Goal: Information Seeking & Learning: Find specific fact

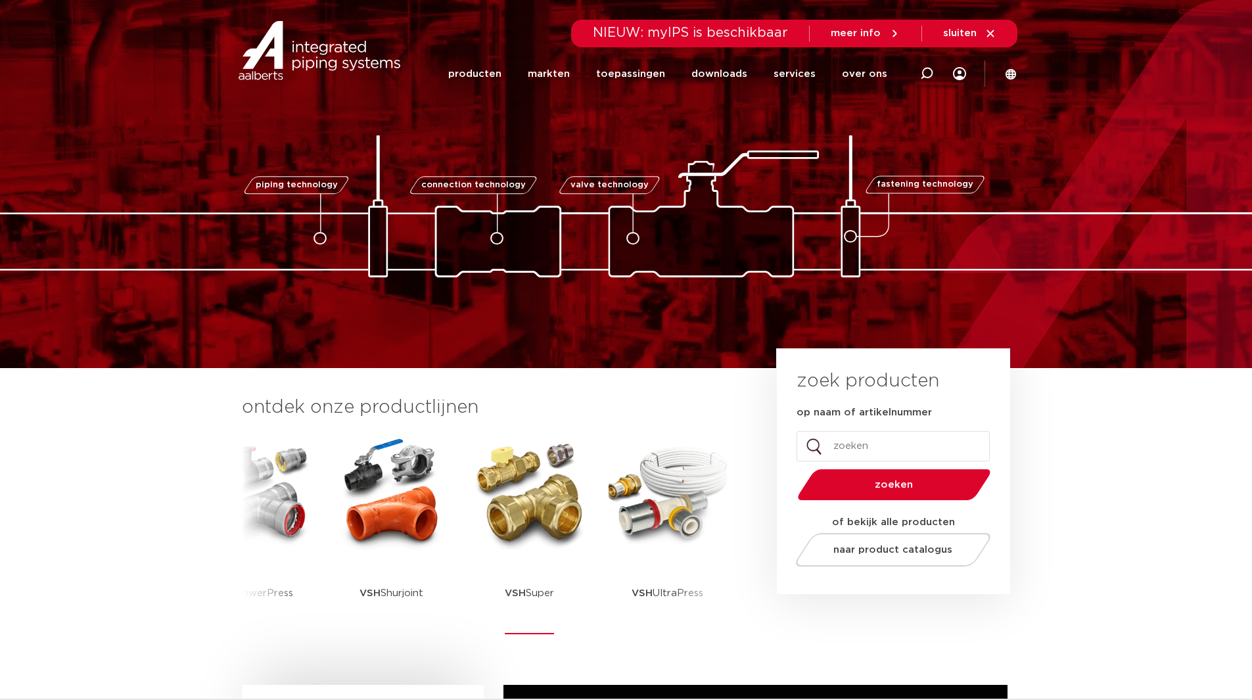
click at [505, 555] on p "VSH Super" at bounding box center [529, 593] width 49 height 82
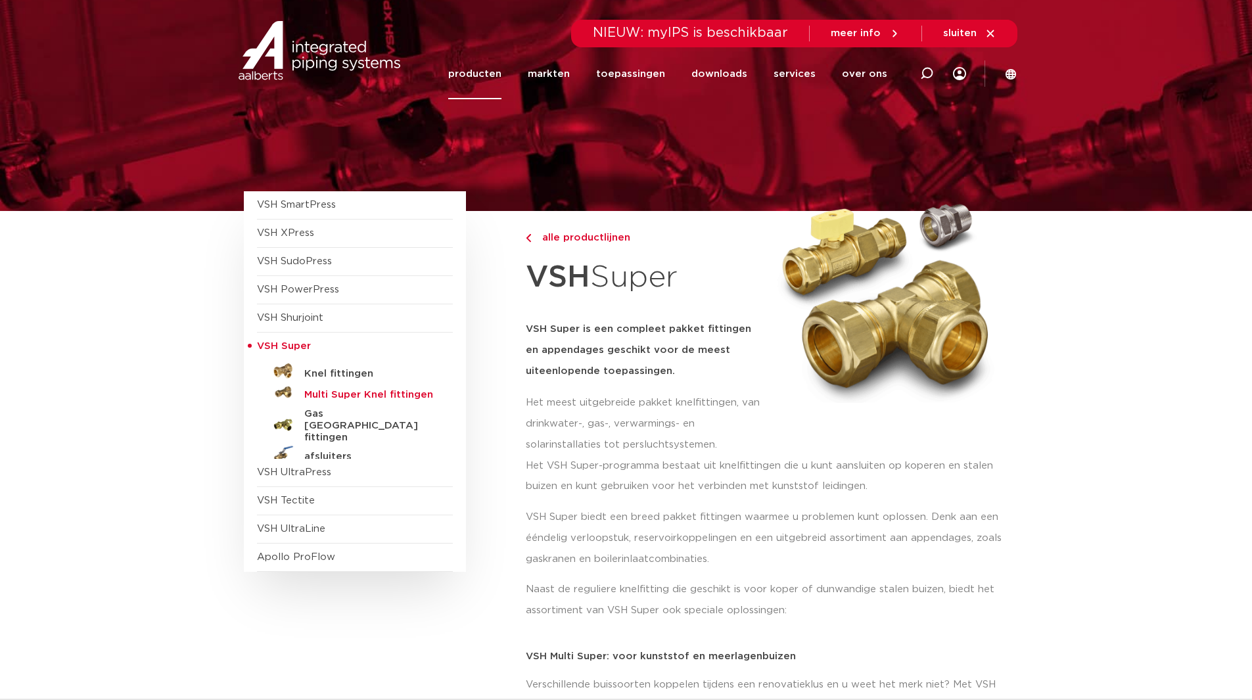
click at [340, 394] on h5 "Multi Super Knel fittingen" at bounding box center [369, 395] width 130 height 12
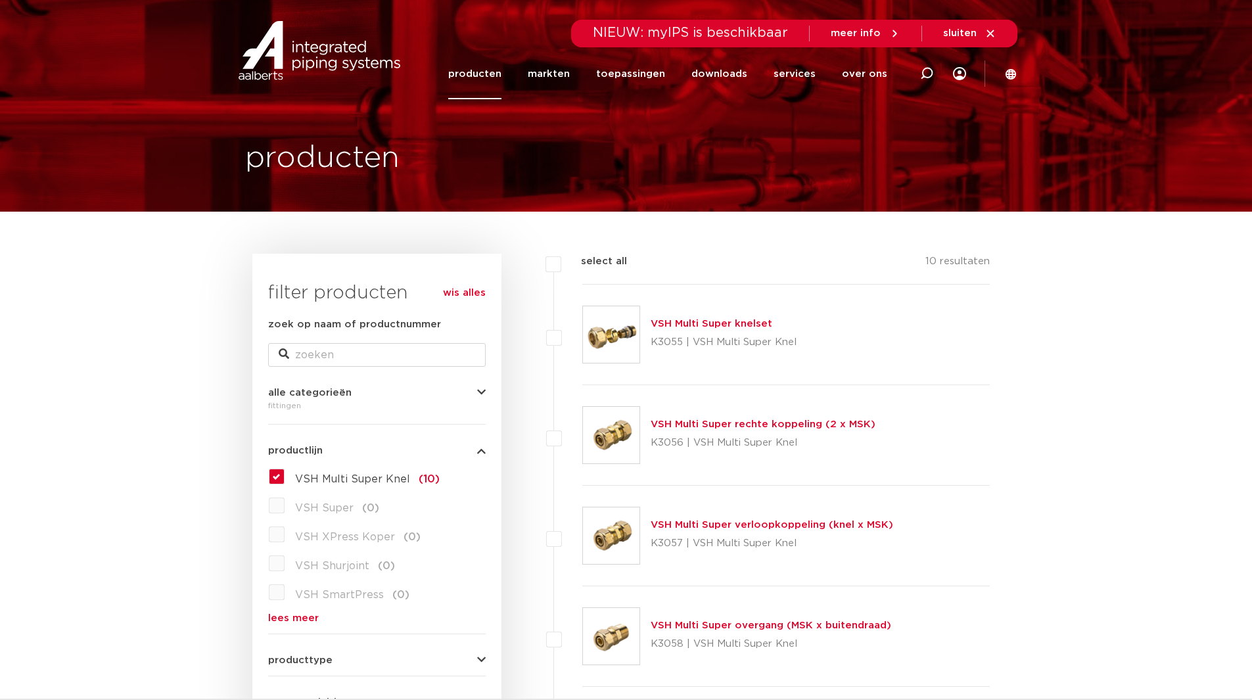
click at [285, 476] on label "VSH Multi Super Knel (10)" at bounding box center [362, 476] width 155 height 21
click at [0, 0] on input "VSH Multi Super Knel (10)" at bounding box center [0, 0] width 0 height 0
click at [285, 509] on label "VSH Super (0)" at bounding box center [332, 505] width 95 height 21
click at [285, 469] on label "VSH Multi Super Knel (10)" at bounding box center [362, 476] width 155 height 21
click at [0, 0] on input "VSH Multi Super Knel (10)" at bounding box center [0, 0] width 0 height 0
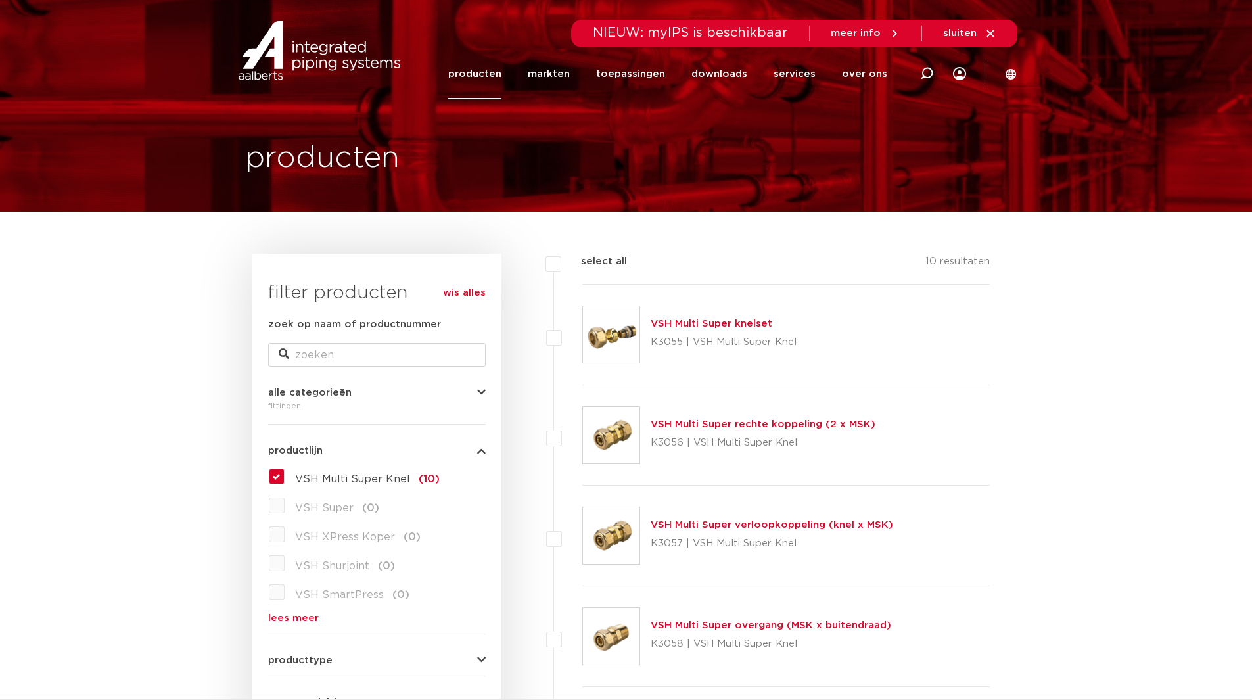
click at [495, 80] on link "producten" at bounding box center [474, 74] width 53 height 51
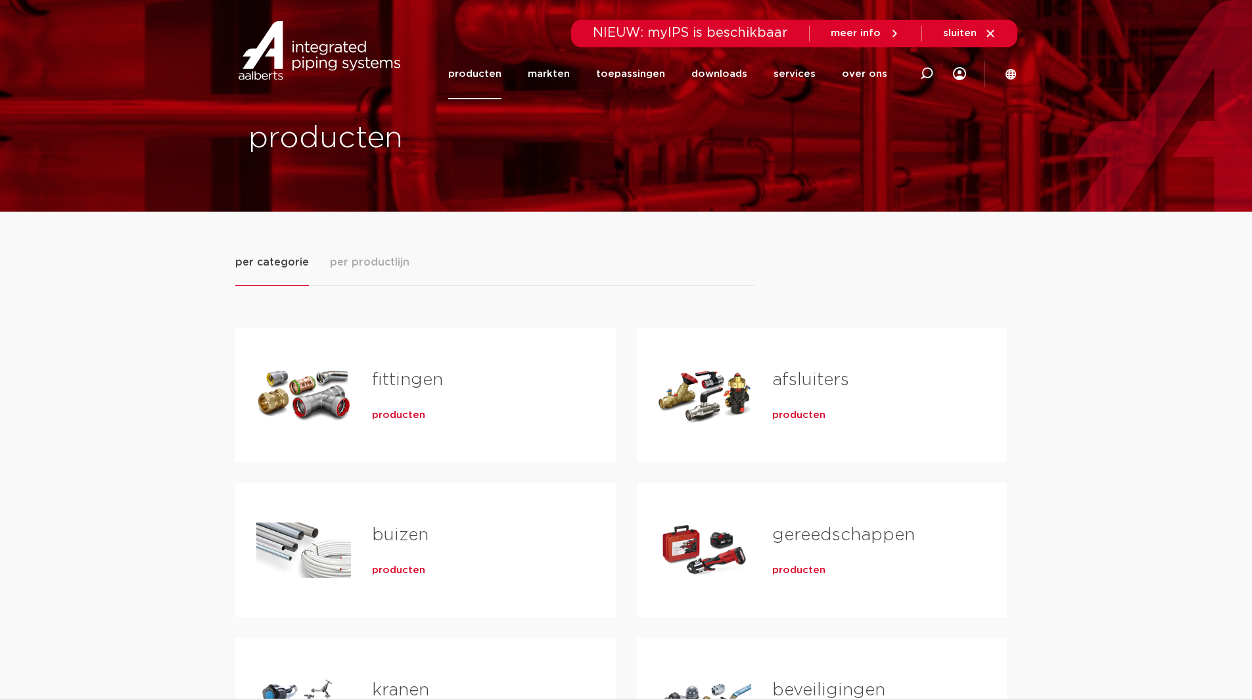
click at [391, 413] on span "producten" at bounding box center [398, 415] width 53 height 13
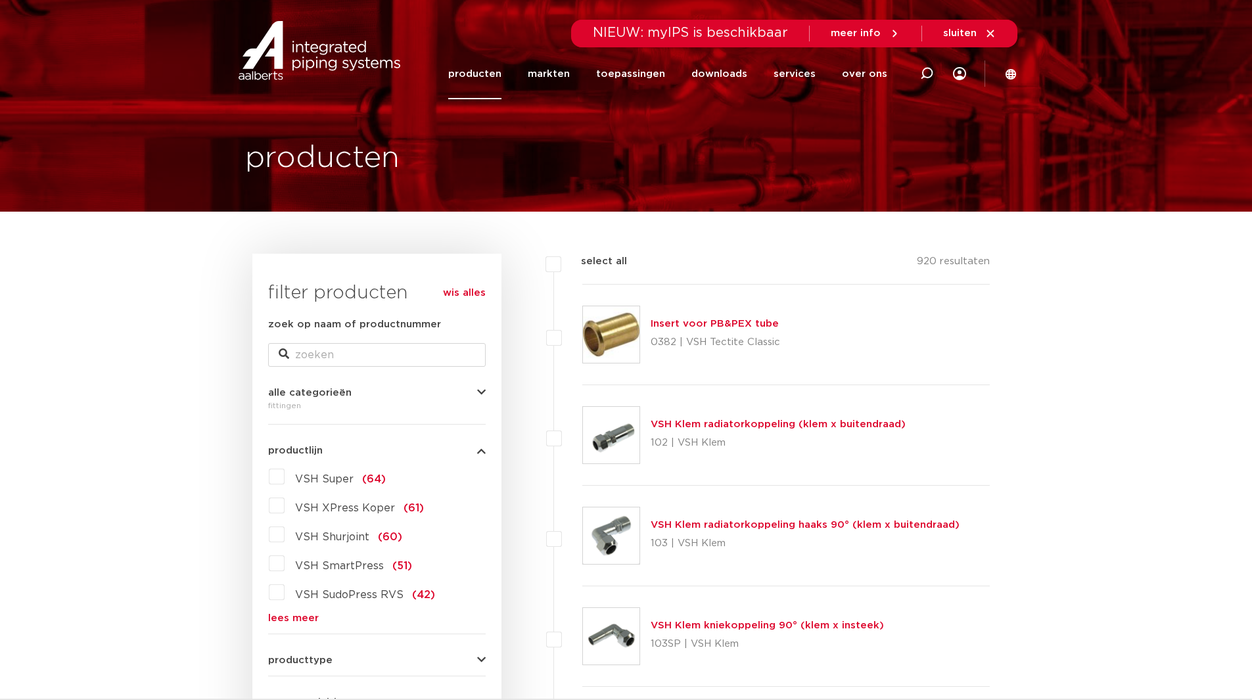
click at [292, 615] on link "lees meer" at bounding box center [377, 618] width 218 height 10
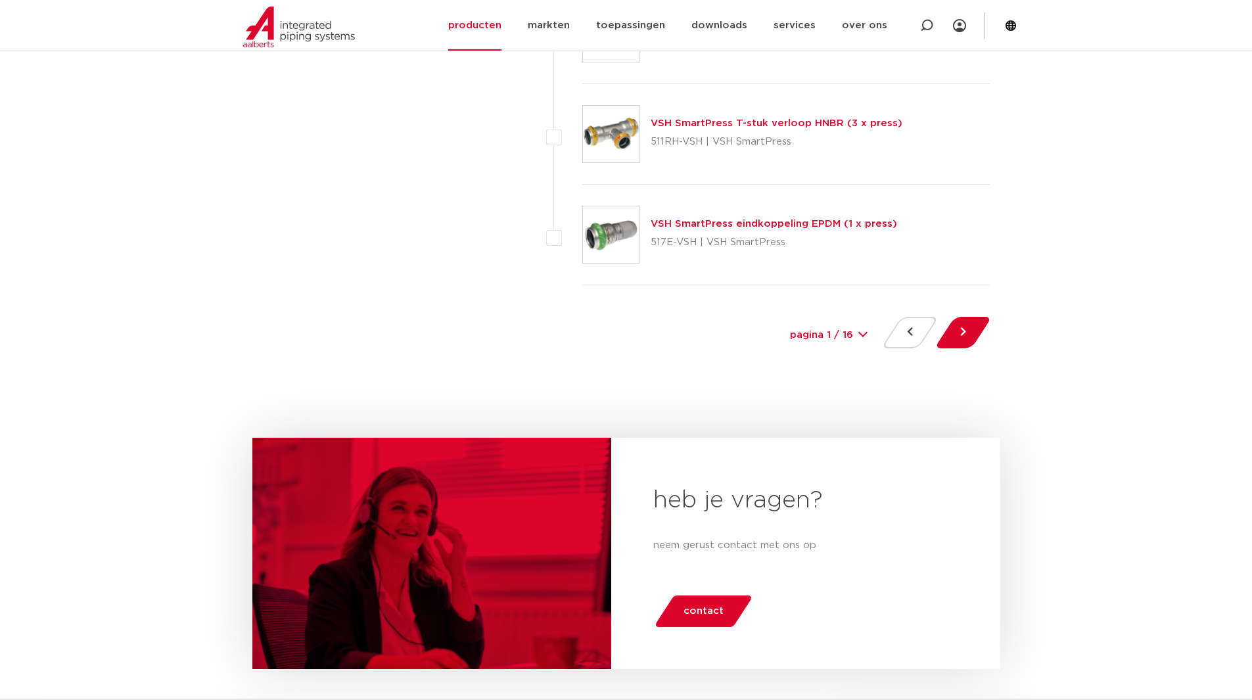
scroll to position [5981, 0]
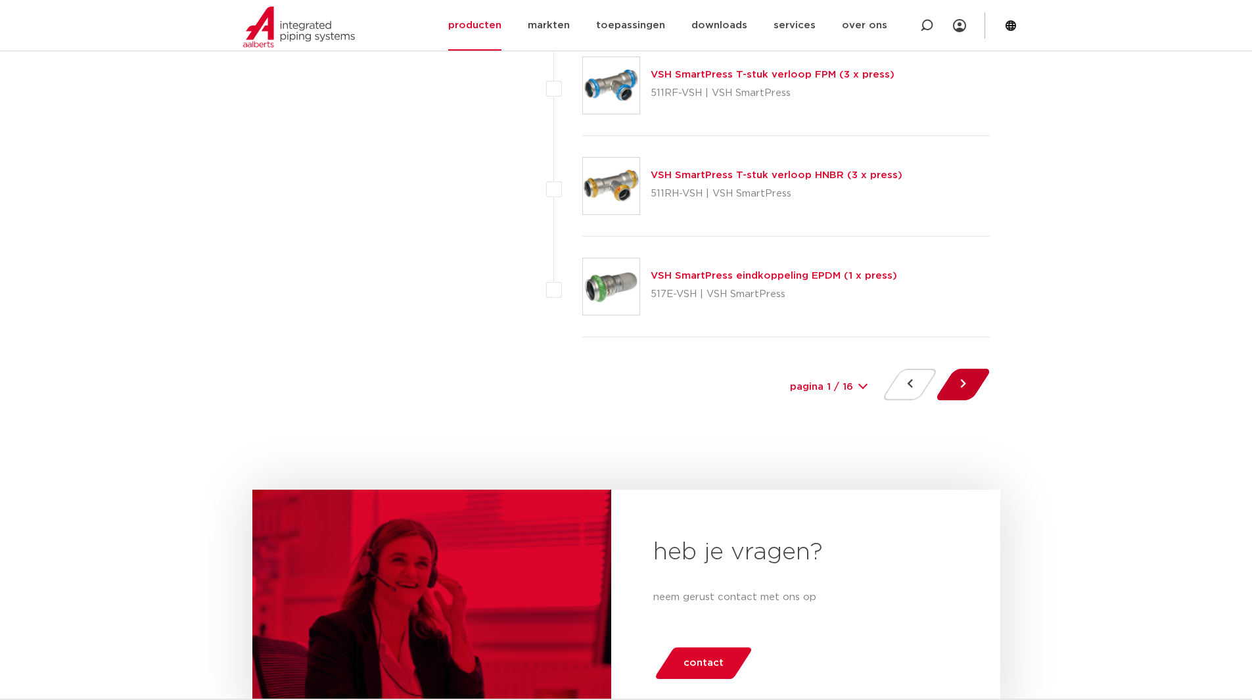
click at [968, 385] on button at bounding box center [963, 385] width 37 height 32
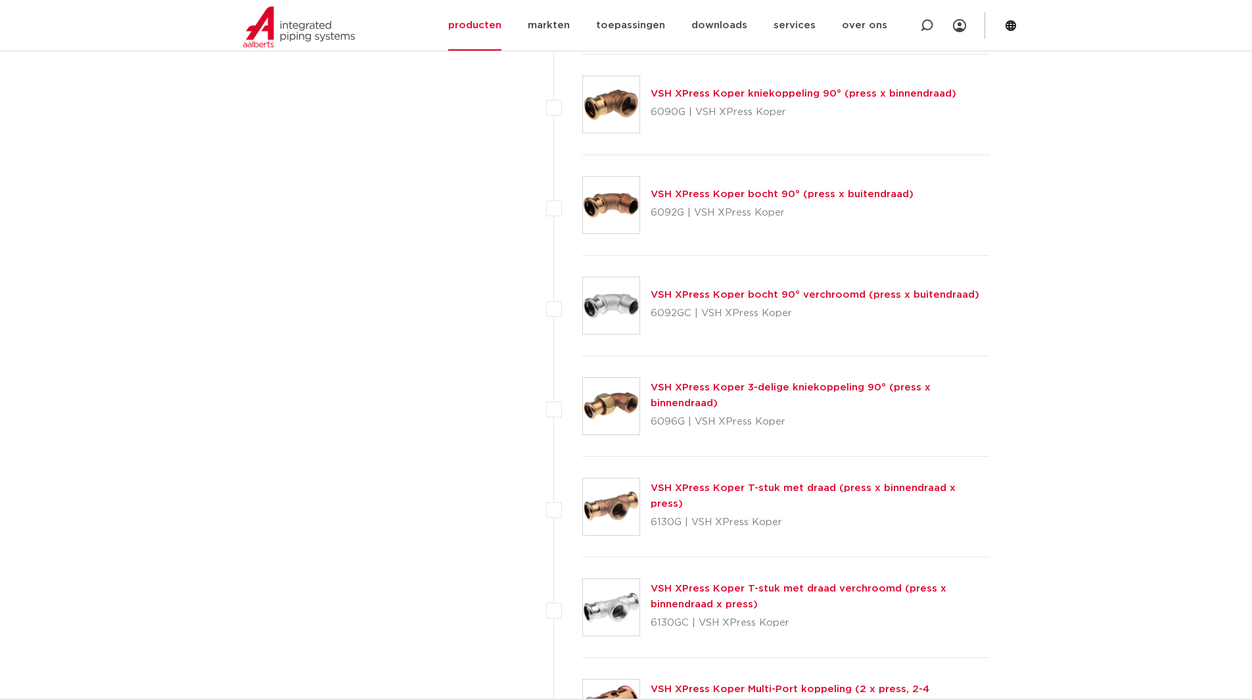
scroll to position [3068, 0]
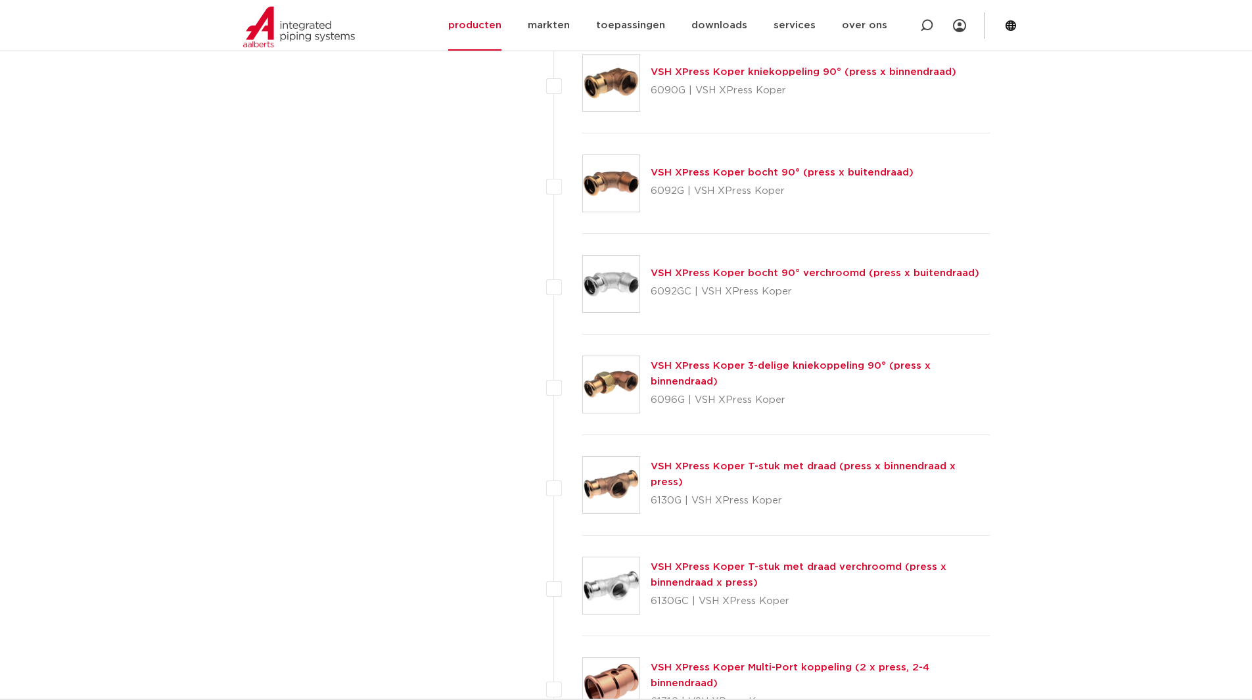
click at [720, 474] on link "VSH XPress Koper T-stuk met draad (press x binnendraad x press)" at bounding box center [803, 474] width 305 height 26
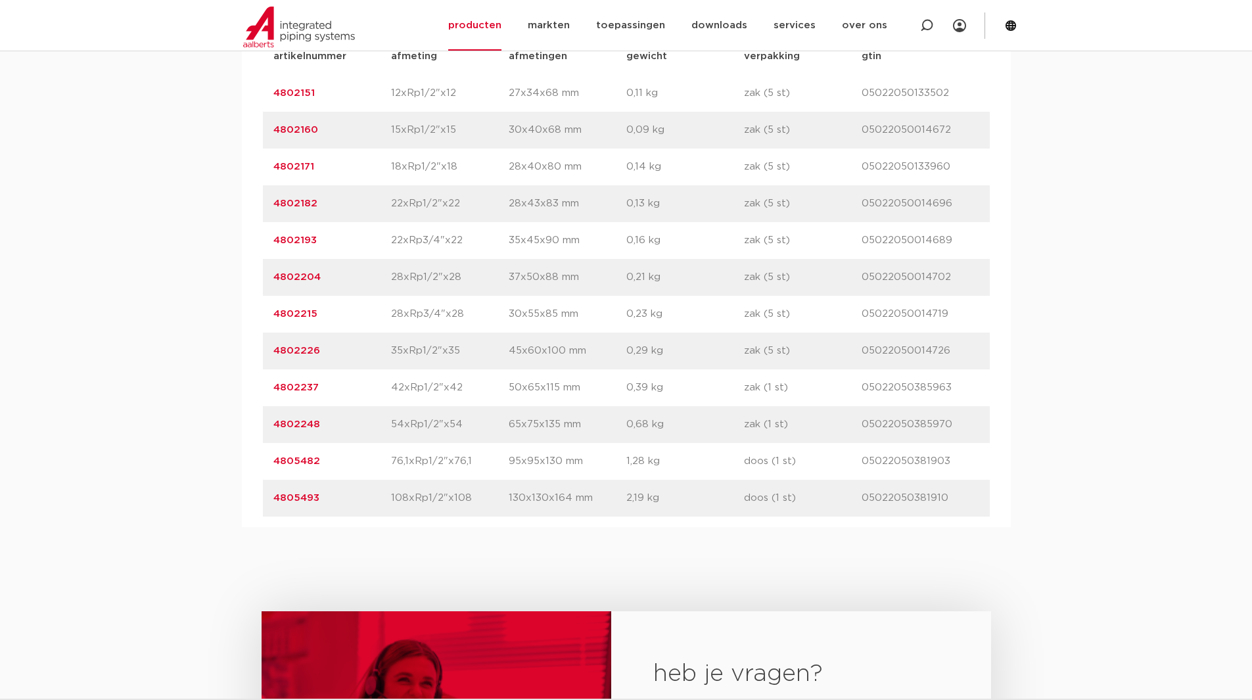
scroll to position [1073, 0]
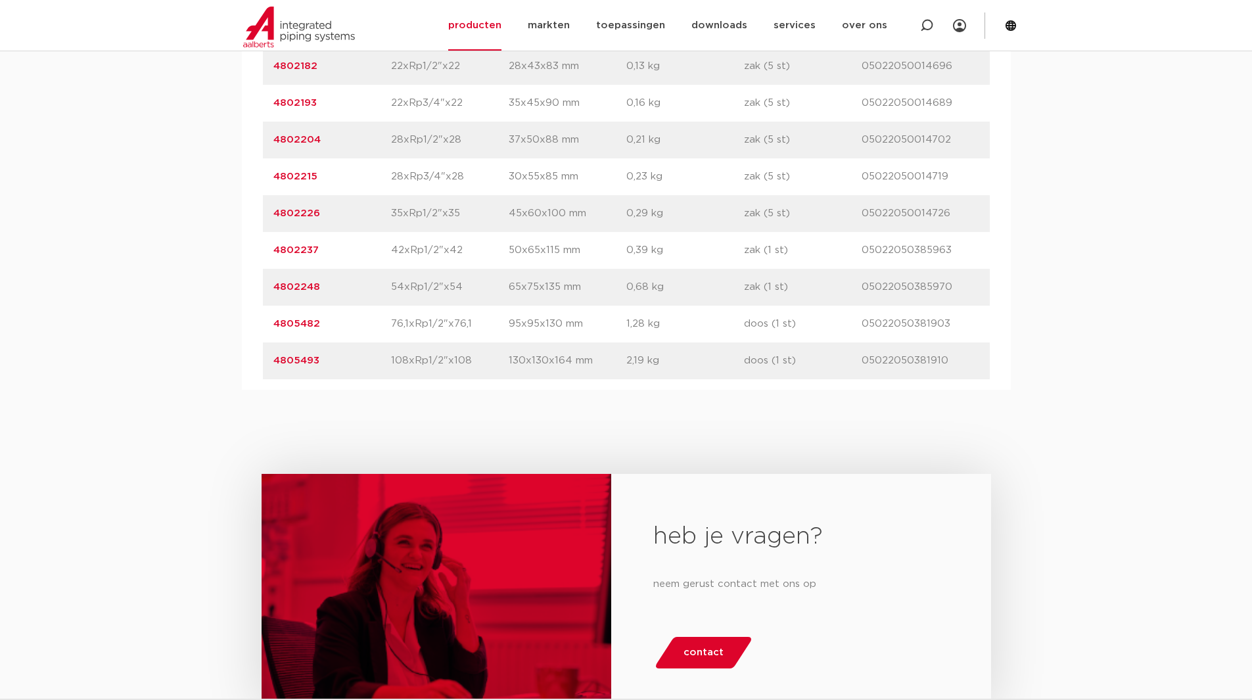
drag, startPoint x: 390, startPoint y: 210, endPoint x: 470, endPoint y: 218, distance: 80.6
click at [470, 218] on div "artikelnummer 4802226 afmeting 35xRp1/2"x35 afmetingen 45x60x100 mm gewicht 0,2…" at bounding box center [626, 213] width 727 height 37
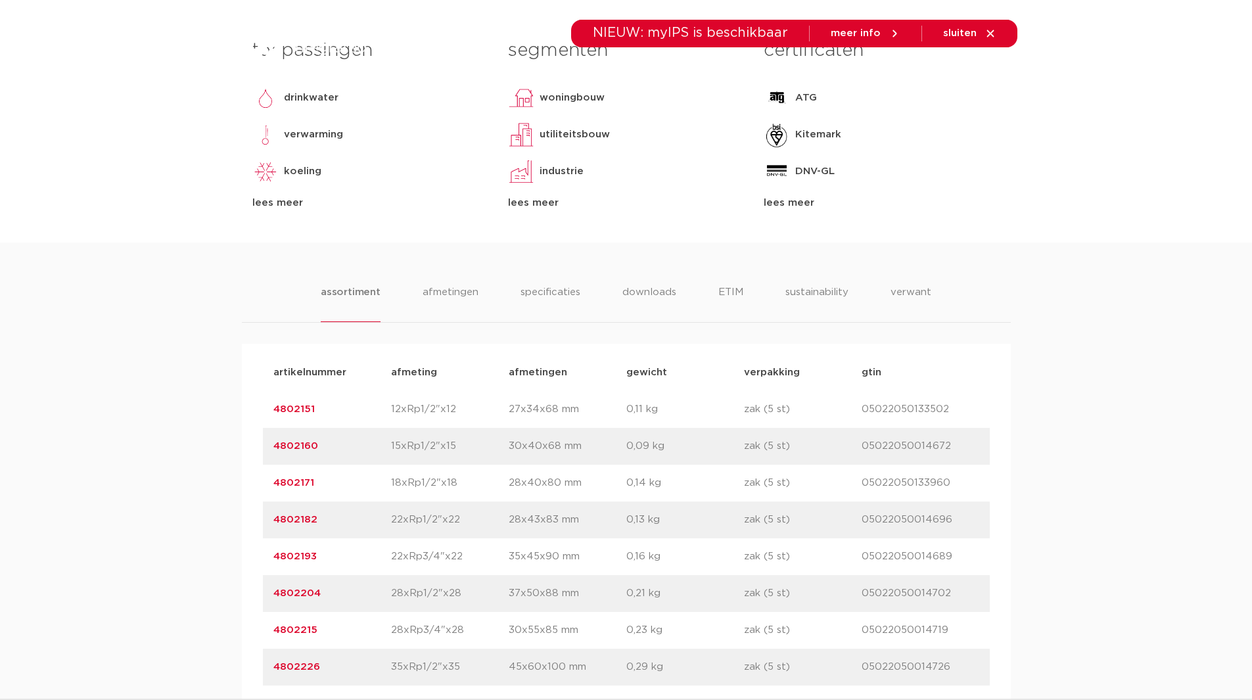
scroll to position [0, 0]
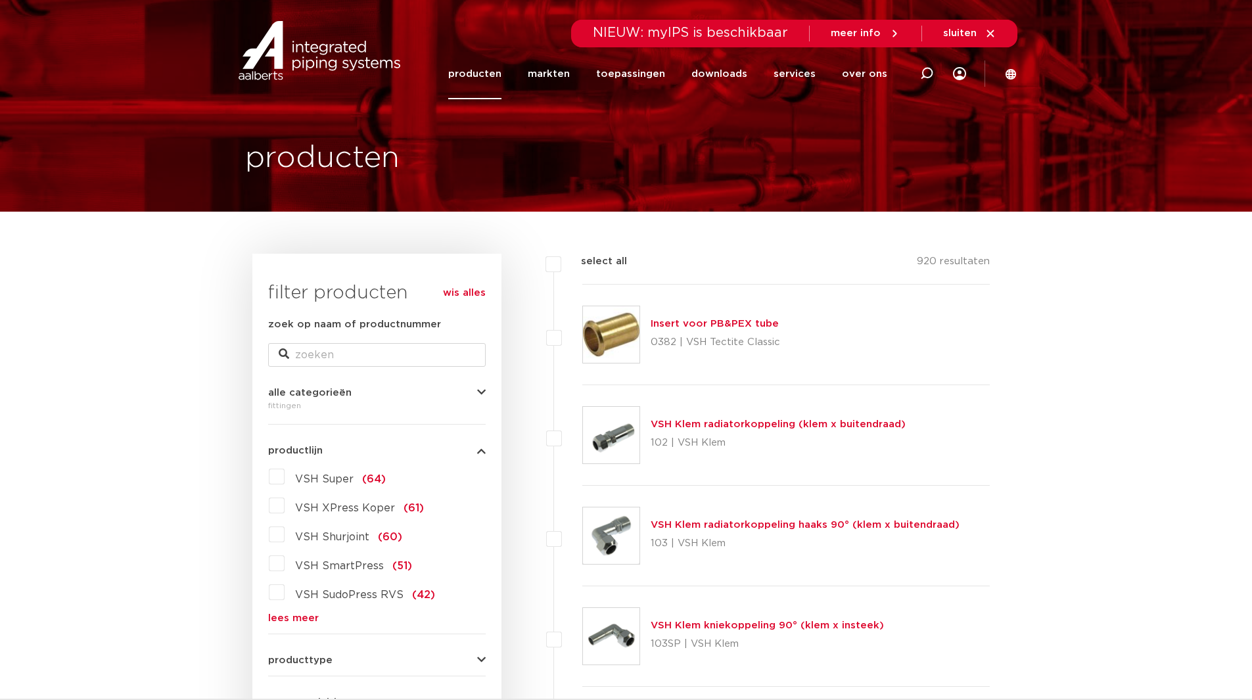
click at [285, 477] on label "VSH Super (64)" at bounding box center [335, 476] width 101 height 21
click at [0, 0] on input "VSH Super (64)" at bounding box center [0, 0] width 0 height 0
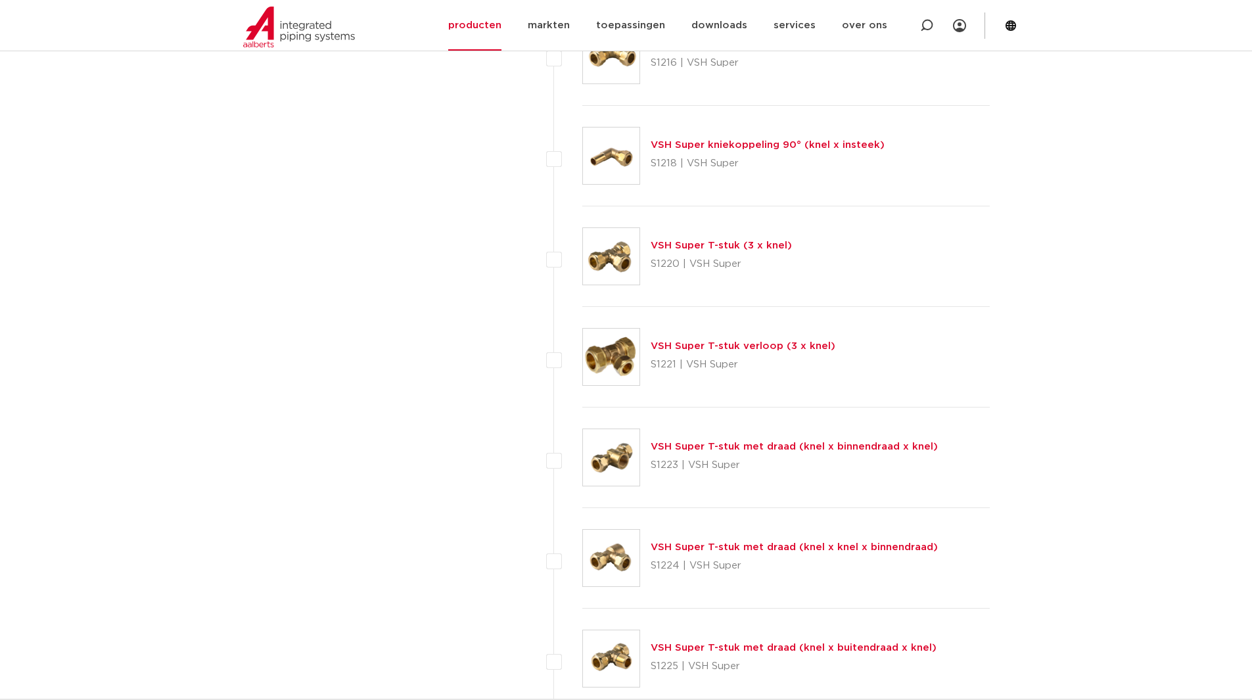
scroll to position [1840, 0]
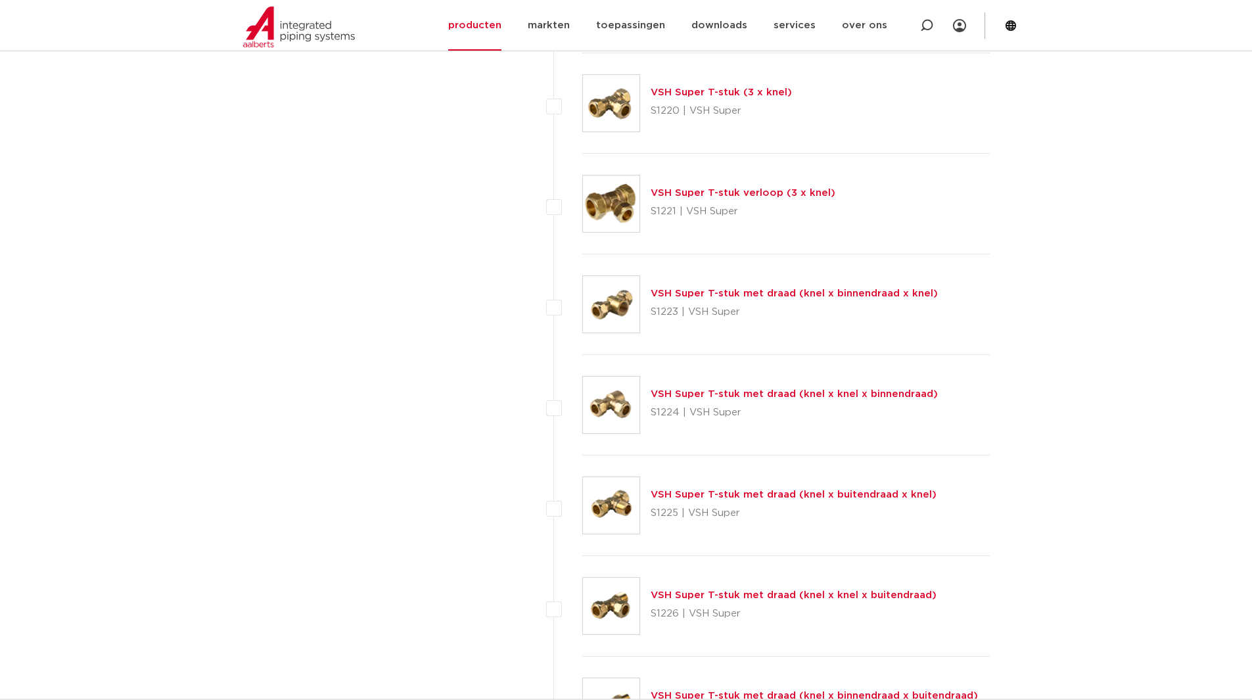
click at [707, 296] on link "VSH Super T-stuk met draad (knel x binnendraad x knel)" at bounding box center [794, 294] width 287 height 10
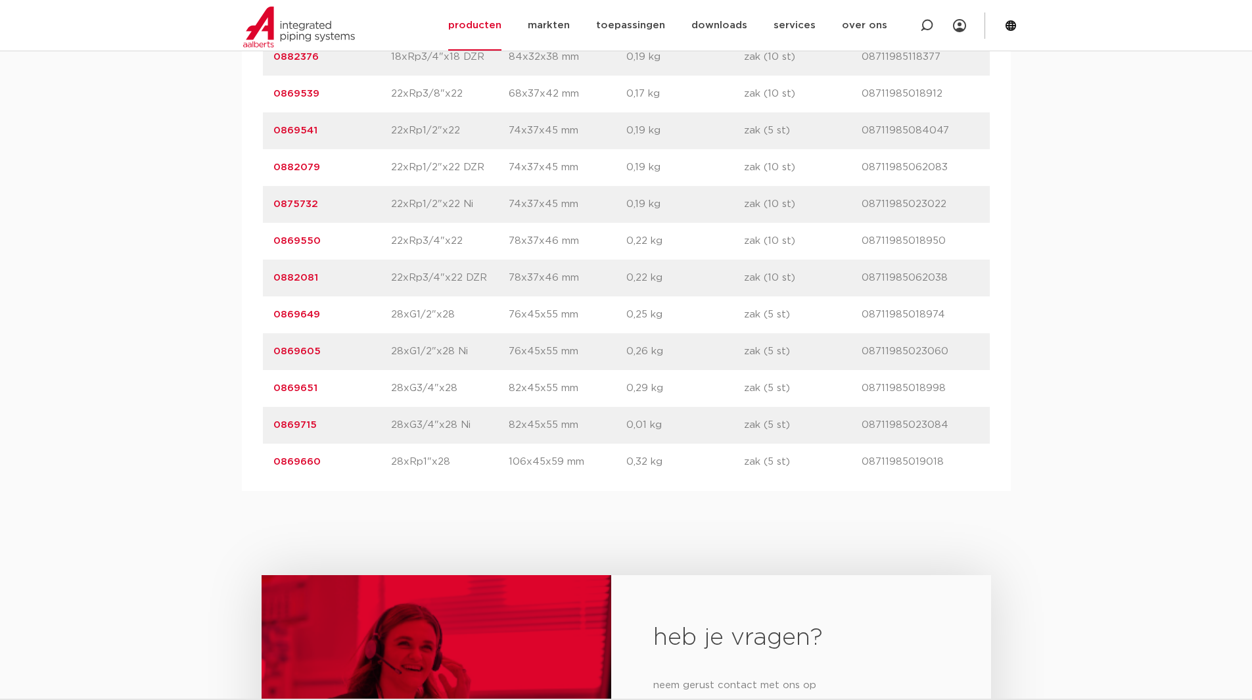
scroll to position [1380, 0]
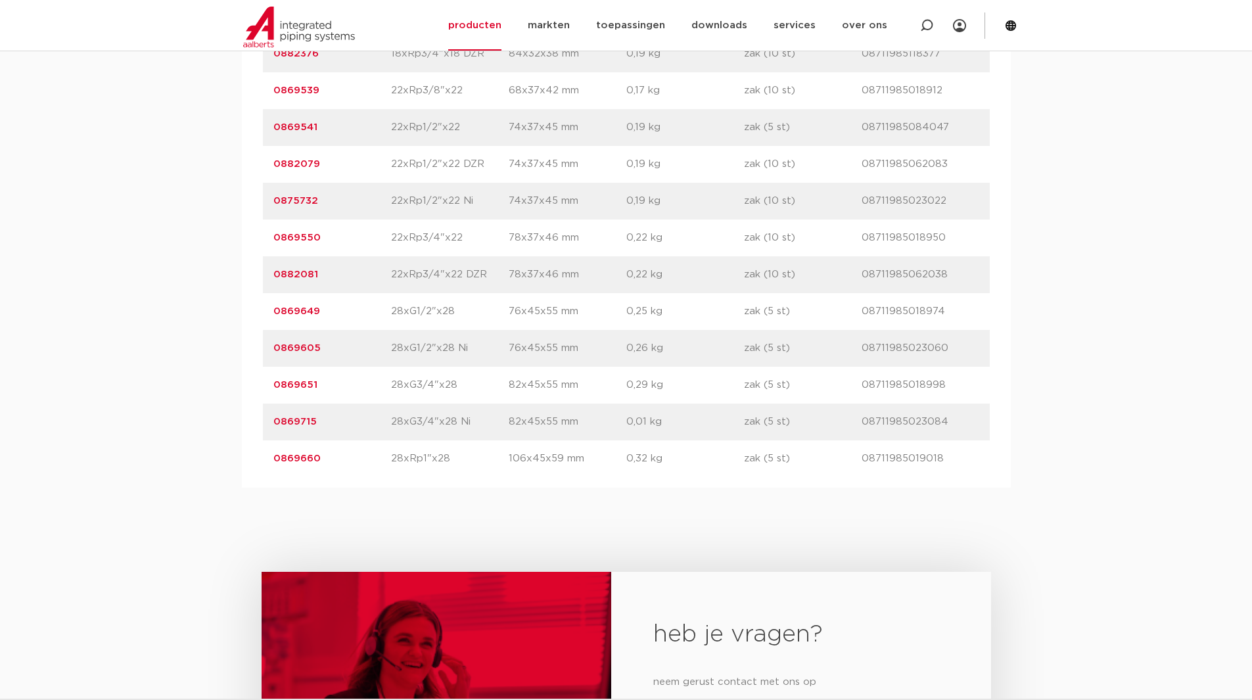
drag, startPoint x: 394, startPoint y: 459, endPoint x: 457, endPoint y: 460, distance: 63.1
click at [457, 460] on p "28xRp1"x28" at bounding box center [450, 459] width 118 height 16
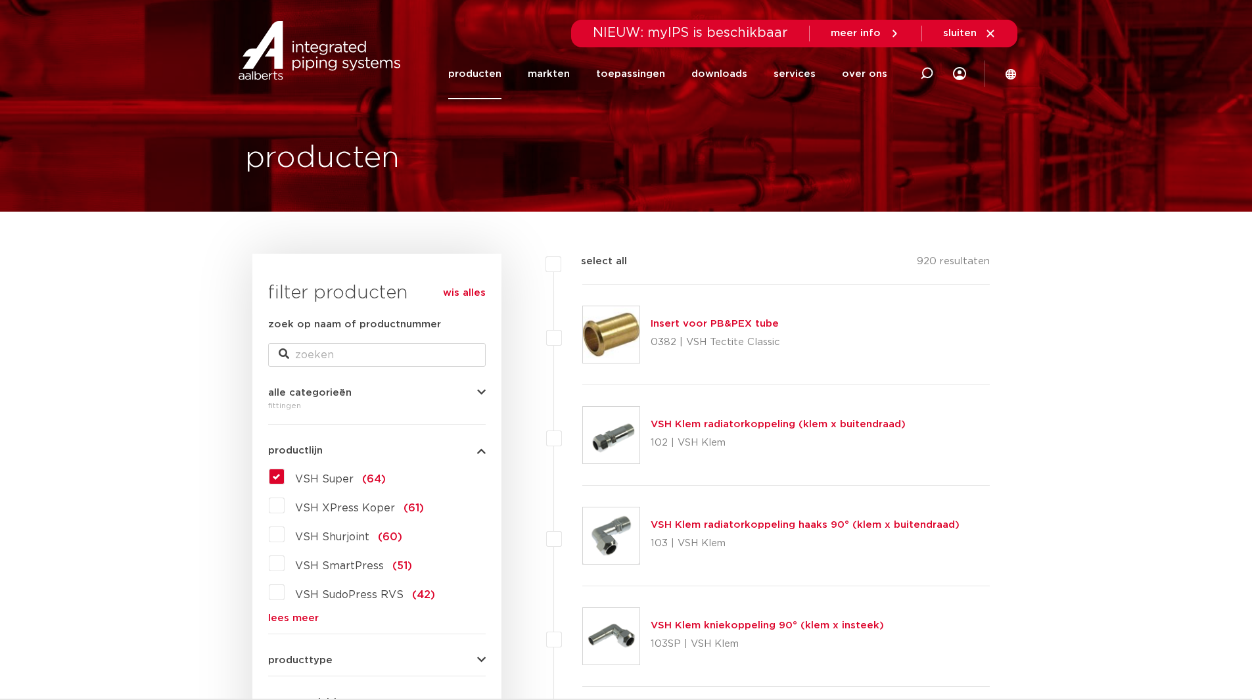
click at [285, 475] on label "VSH Super (64)" at bounding box center [335, 476] width 101 height 21
click at [0, 0] on input "VSH Super (64)" at bounding box center [0, 0] width 0 height 0
click at [285, 475] on label "VSH Super (64)" at bounding box center [335, 476] width 101 height 21
click at [0, 0] on input "VSH Super (64)" at bounding box center [0, 0] width 0 height 0
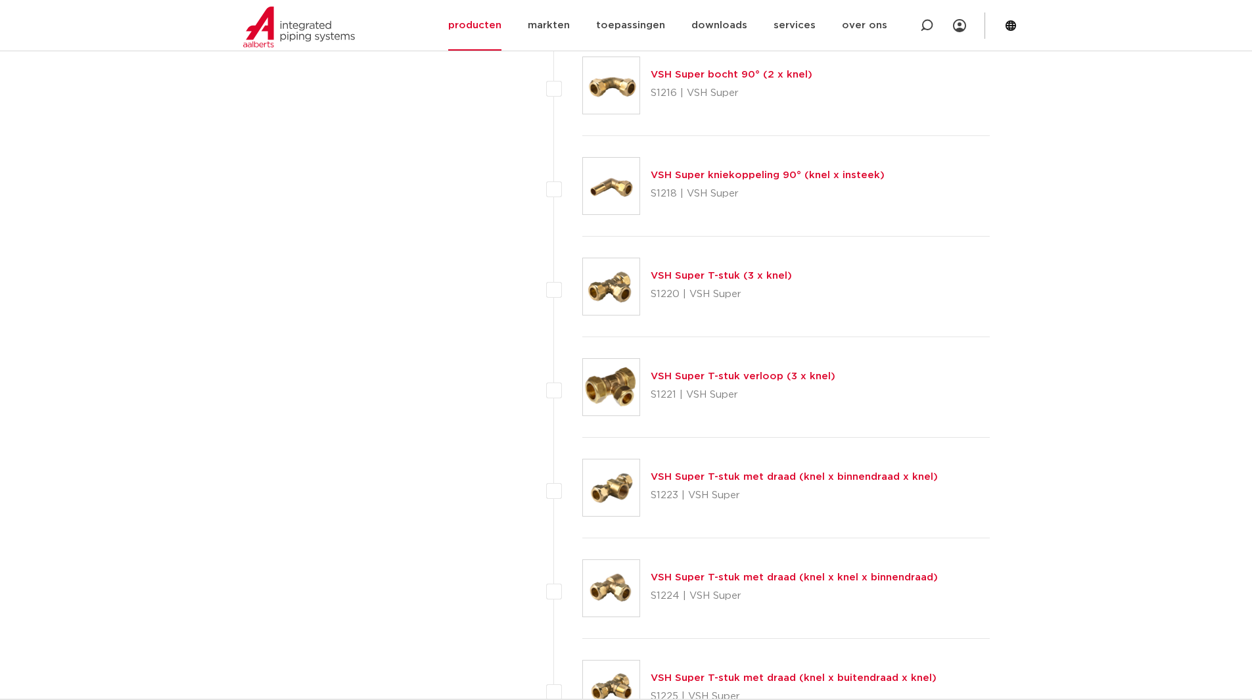
scroll to position [1687, 0]
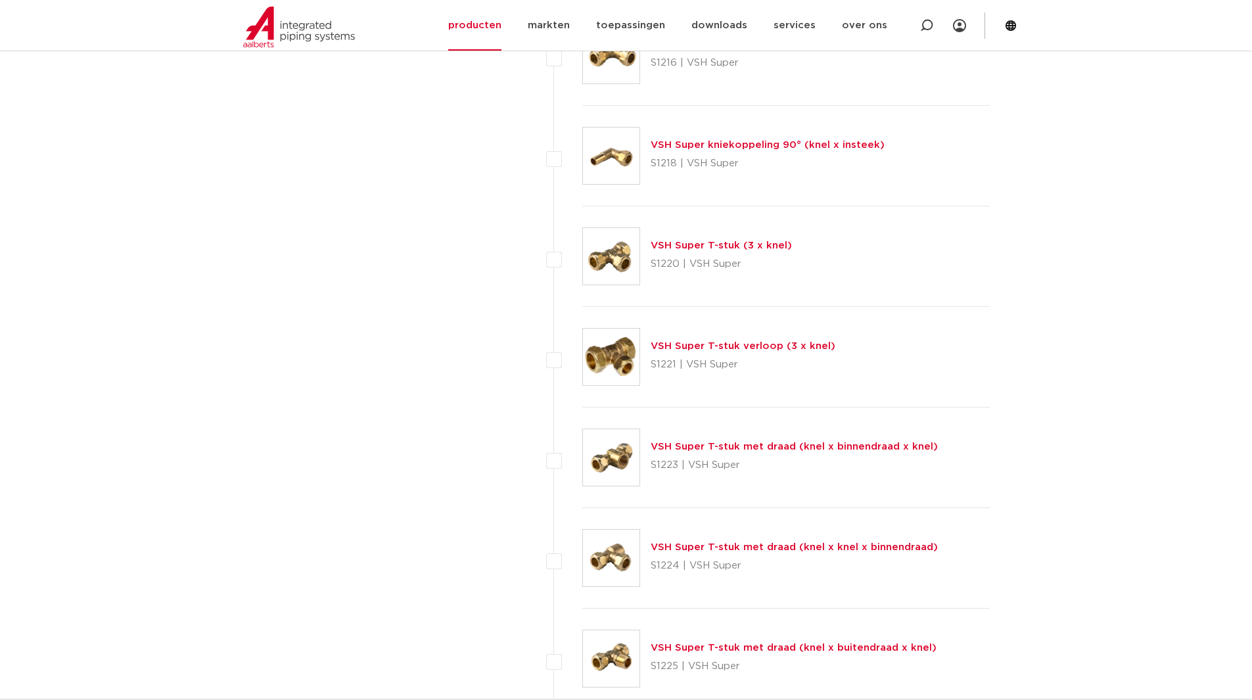
click at [713, 248] on link "VSH Super T-stuk (3 x knel)" at bounding box center [721, 246] width 141 height 10
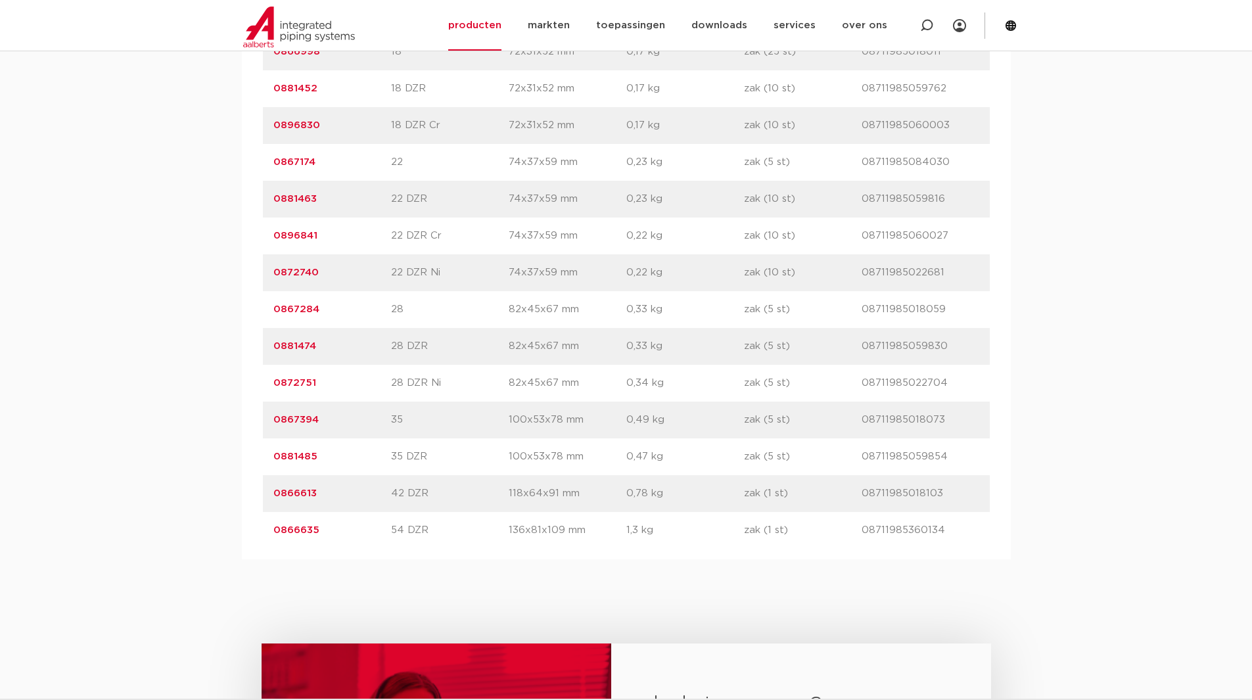
scroll to position [1380, 0]
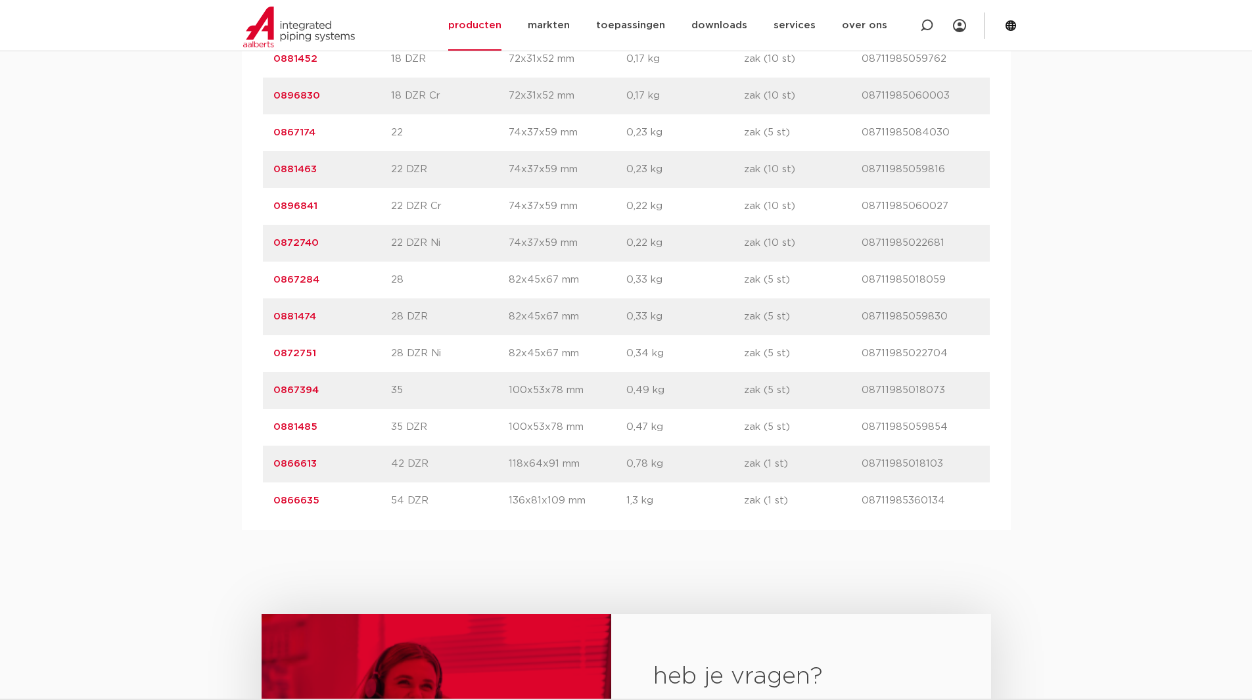
drag, startPoint x: 330, startPoint y: 394, endPoint x: 269, endPoint y: 396, distance: 60.5
click at [269, 396] on div "artikelnummer 0867394 afmeting 35 afmetingen 100x53x78 mm gewicht 0,49 kg verpa…" at bounding box center [626, 390] width 727 height 37
